Goal: Task Accomplishment & Management: Use online tool/utility

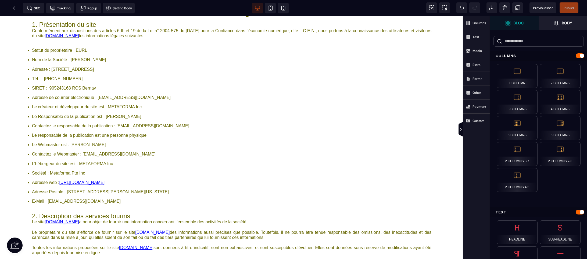
scroll to position [16, 0]
click at [15, 9] on icon at bounding box center [15, 7] width 5 height 5
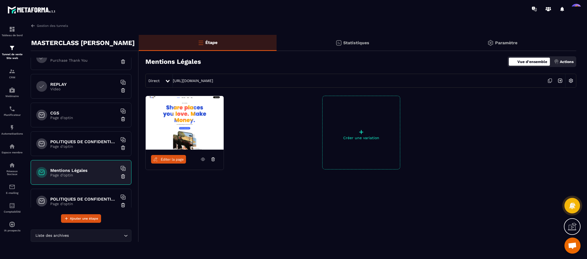
scroll to position [252, 0]
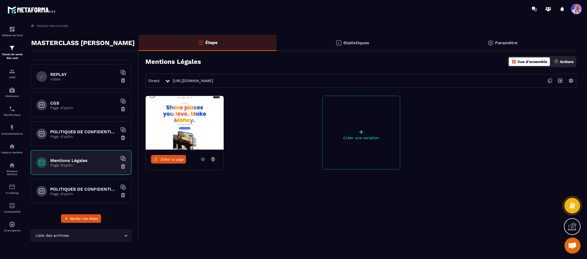
click at [80, 106] on p "Page d'optin" at bounding box center [83, 108] width 67 height 4
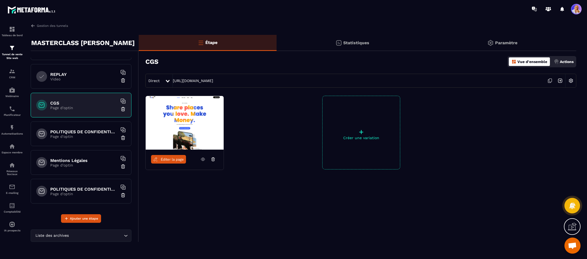
click at [169, 160] on span "Éditer la page" at bounding box center [172, 160] width 23 height 4
